Goal: Transaction & Acquisition: Purchase product/service

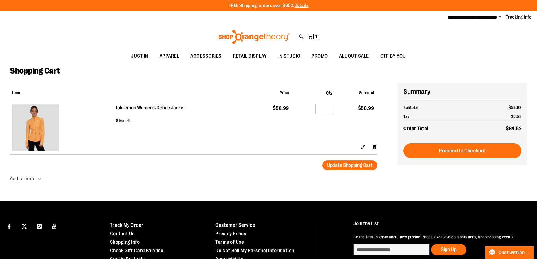
click at [125, 109] on h2 "lululemon Women's Define Jacket" at bounding box center [151, 108] width 70 height 6
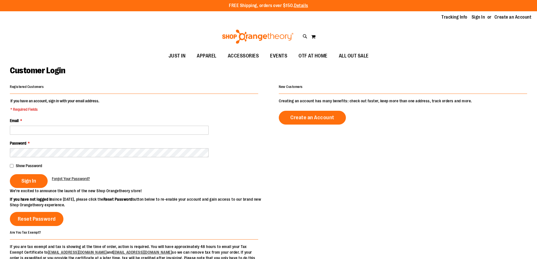
type input "**********"
click at [38, 186] on button "Sign In" at bounding box center [29, 181] width 38 height 14
click at [36, 185] on button "Sign In" at bounding box center [29, 181] width 38 height 14
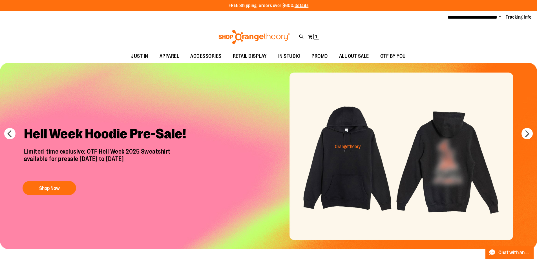
type input "**********"
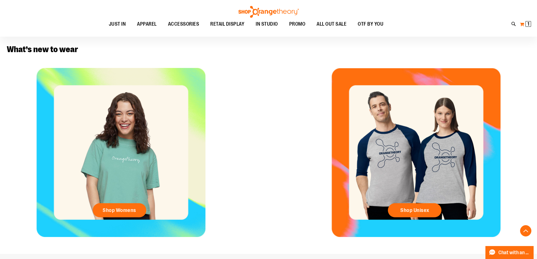
click at [529, 24] on span "1" at bounding box center [529, 24] width 2 height 6
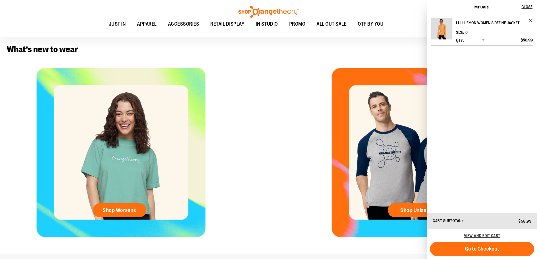
click at [466, 25] on h2 "lululemon Women's Define Jacket" at bounding box center [490, 22] width 69 height 9
click at [468, 23] on h2 "lululemon Women's Define Jacket" at bounding box center [490, 22] width 69 height 9
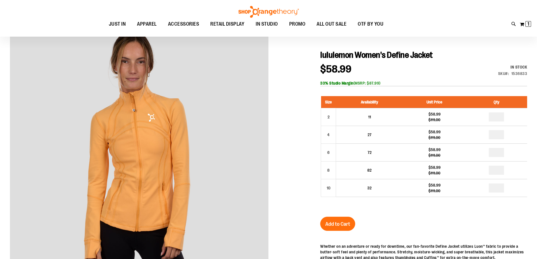
scroll to position [113, 0]
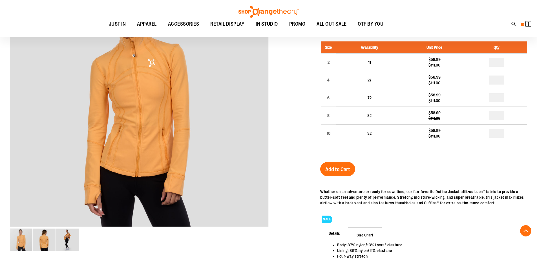
type input "**********"
click at [528, 27] on button "My Cart 1 1 items" at bounding box center [526, 24] width 12 height 9
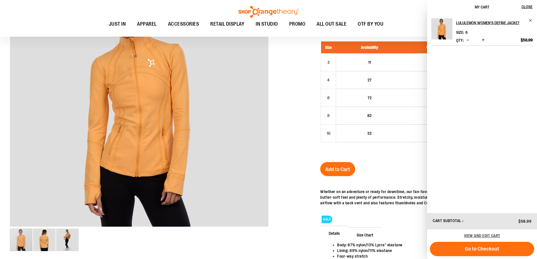
click at [293, 68] on div at bounding box center [269, 148] width 518 height 358
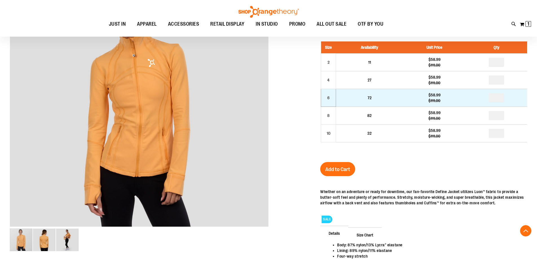
click at [333, 96] on td "6" at bounding box center [328, 98] width 15 height 18
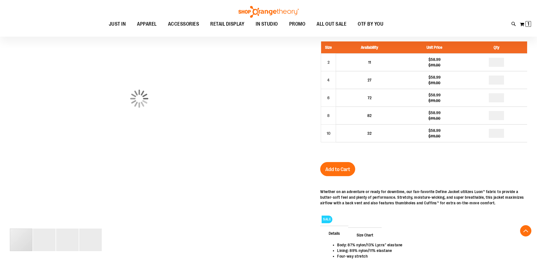
scroll to position [112, 0]
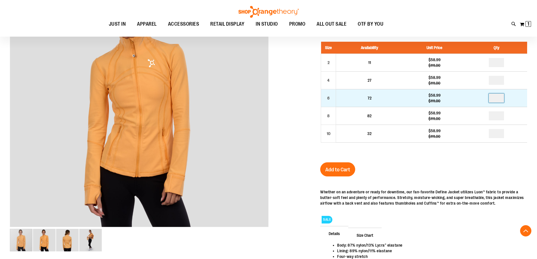
click at [498, 99] on input "number" at bounding box center [496, 98] width 15 height 9
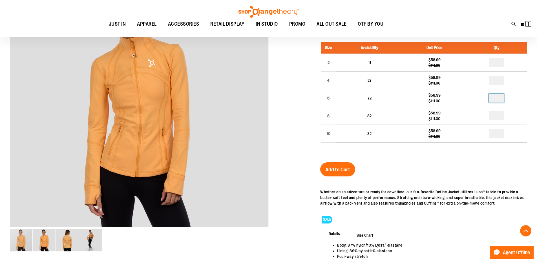
type input "*"
click at [455, 166] on div "lululemon Women's Define Jacket $58.99 Regular Price $111.00 In stock Only %1 l…" at bounding box center [423, 161] width 207 height 332
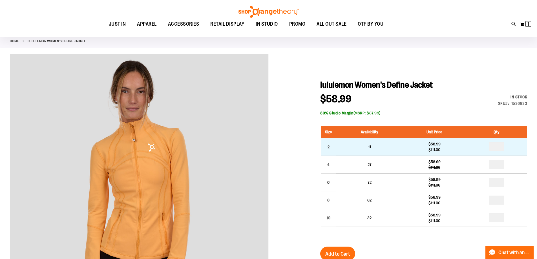
scroll to position [56, 0]
